Goal: Task Accomplishment & Management: Manage account settings

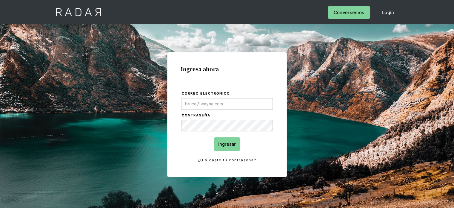
click at [194, 100] on input "Correo electrónico" at bounding box center [227, 103] width 92 height 11
type input "[EMAIL_ADDRESS][DOMAIN_NAME]"
click at [221, 138] on input "Ingresar" at bounding box center [227, 143] width 27 height 13
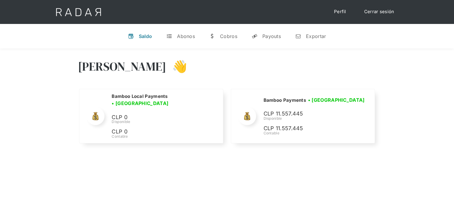
click at [290, 68] on div "Hola Joaquín 👋" at bounding box center [227, 71] width 299 height 36
